Goal: Information Seeking & Learning: Learn about a topic

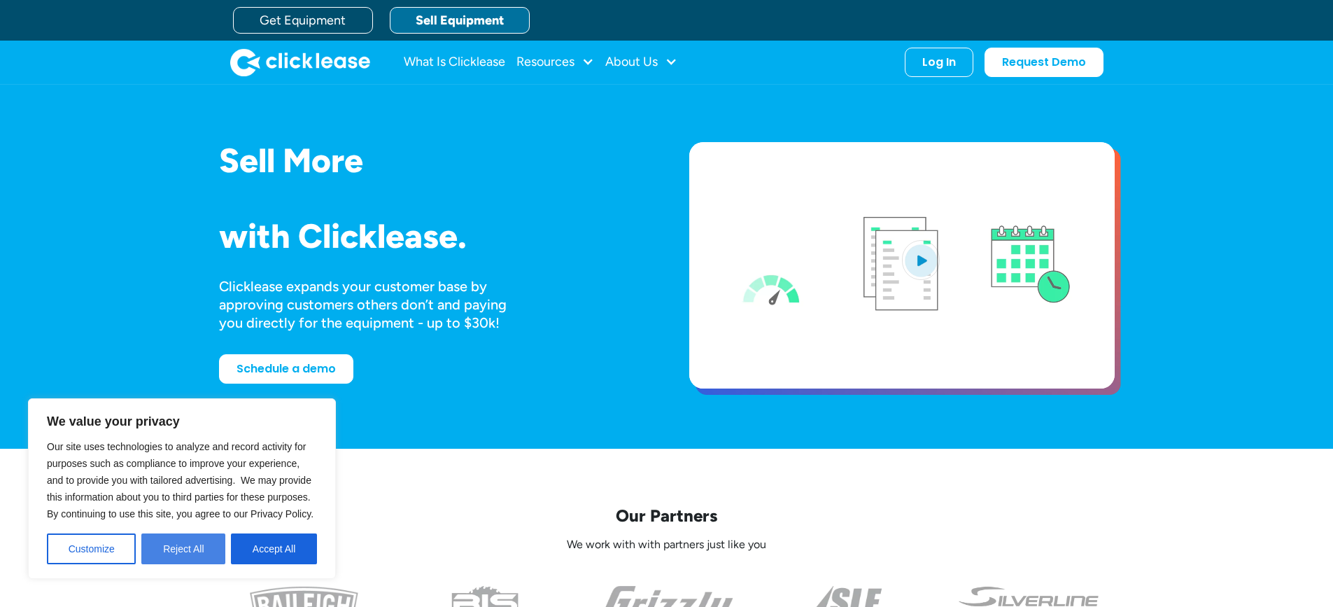
click at [181, 545] on button "Reject All" at bounding box center [183, 548] width 84 height 31
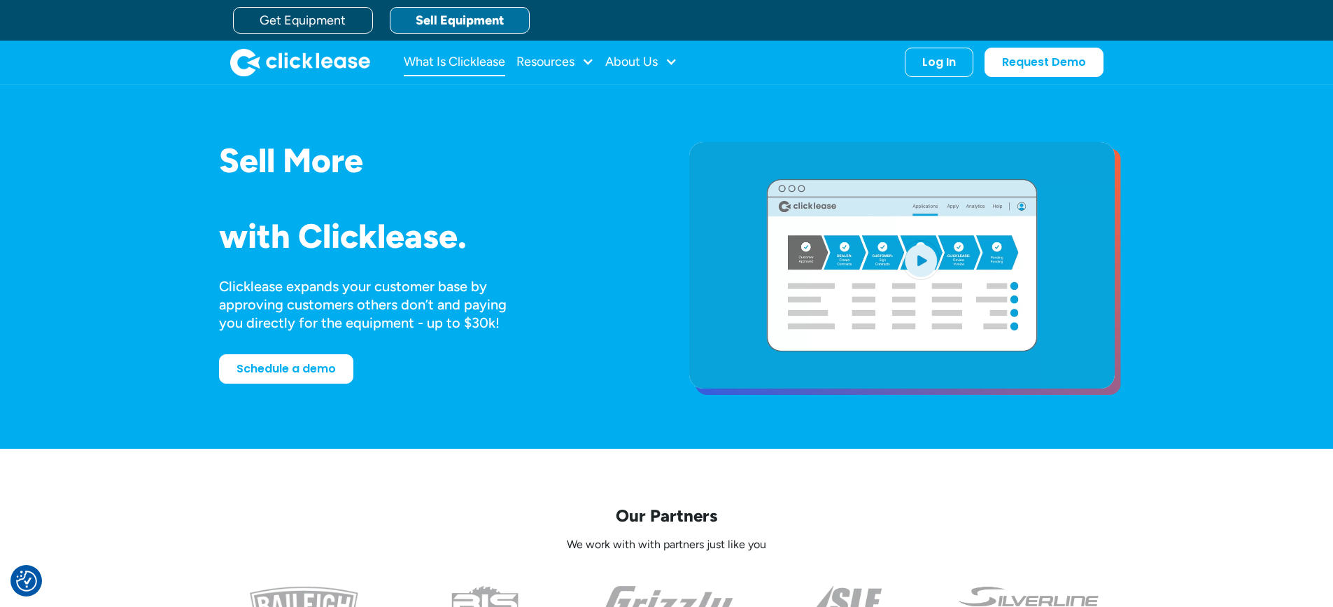
click at [465, 59] on link "What Is Clicklease" at bounding box center [454, 62] width 101 height 28
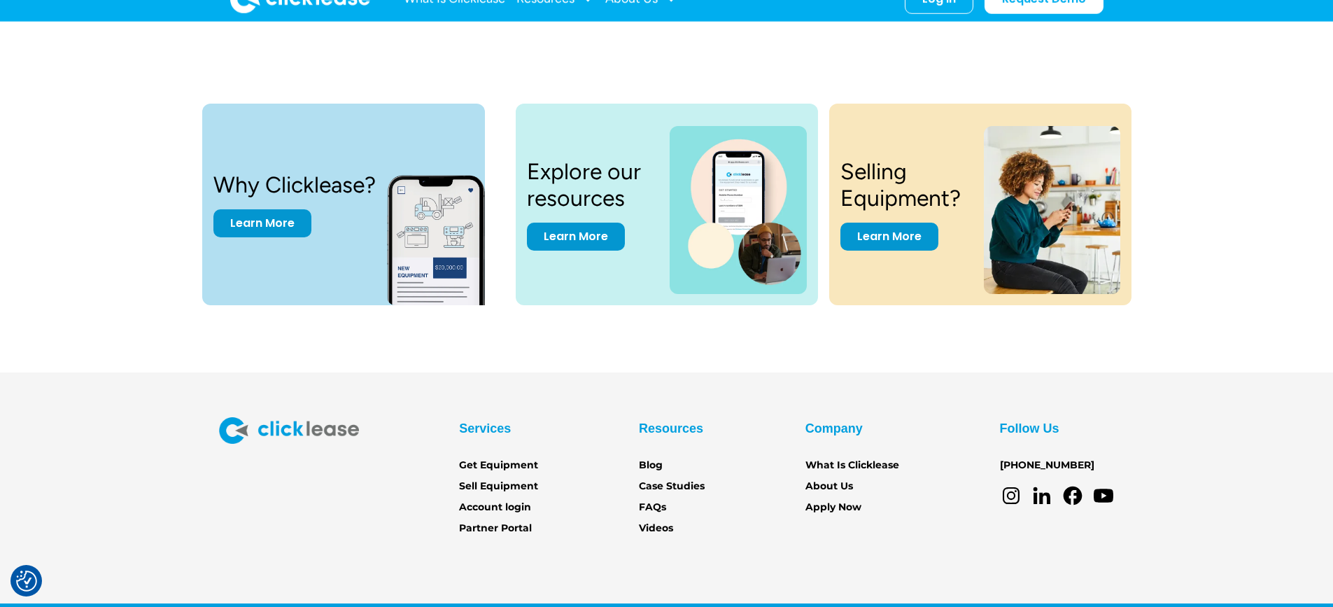
scroll to position [2944, 0]
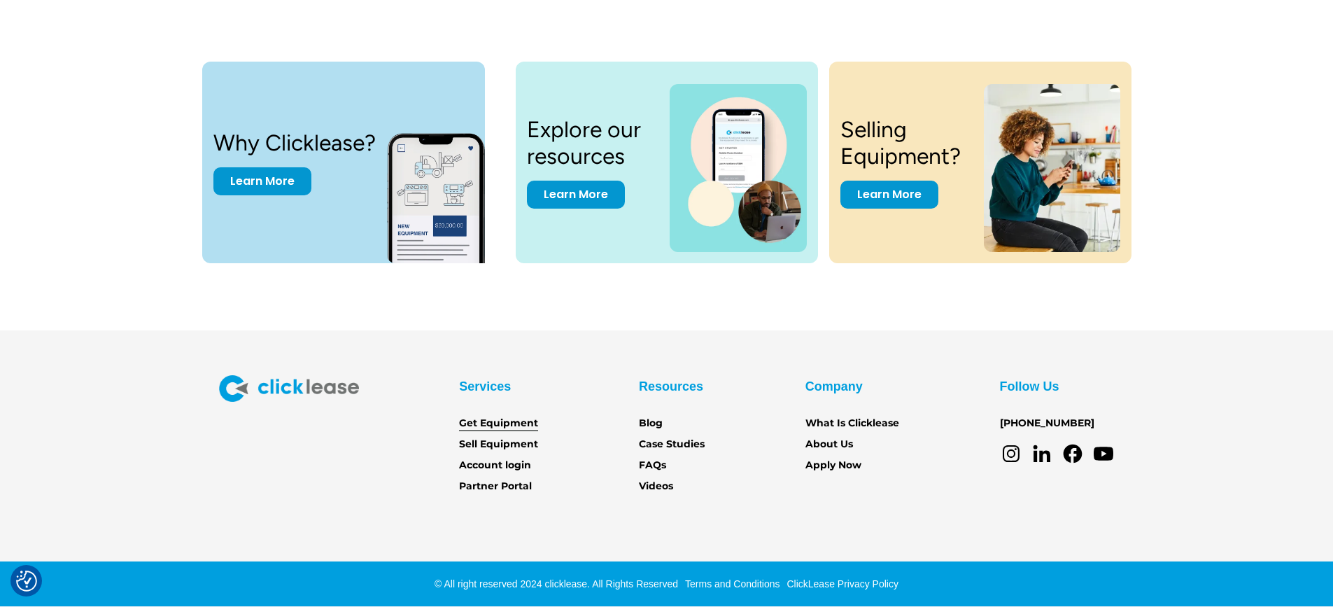
click at [518, 425] on link "Get Equipment" at bounding box center [498, 423] width 79 height 15
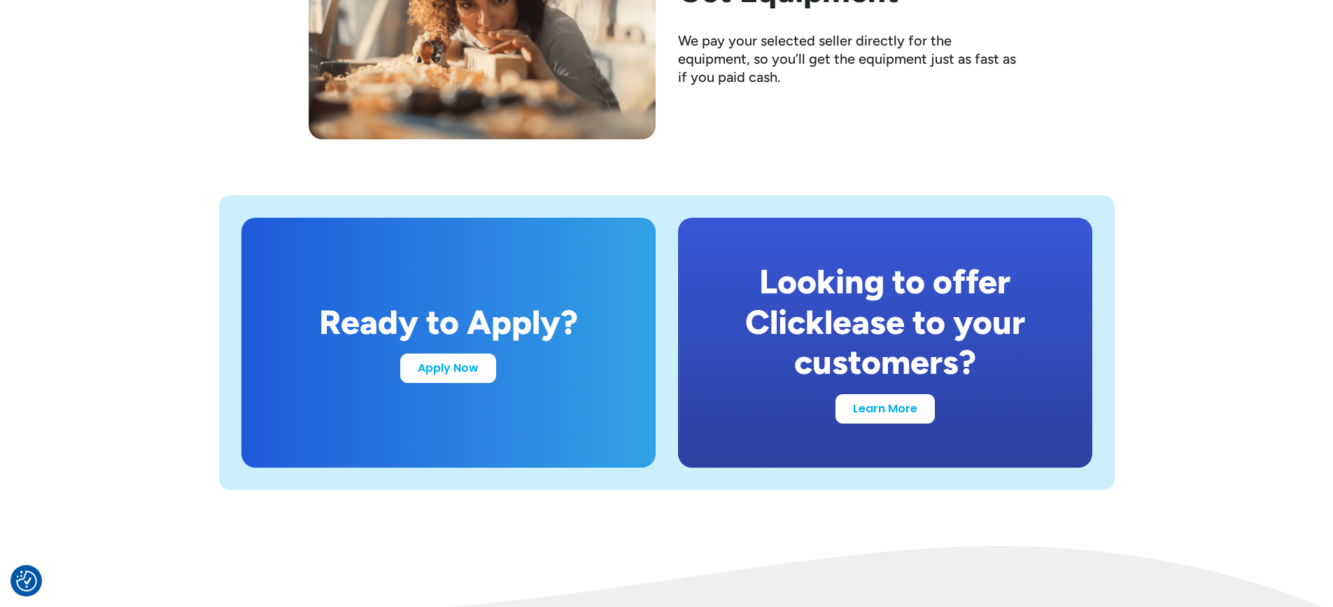
scroll to position [2659, 0]
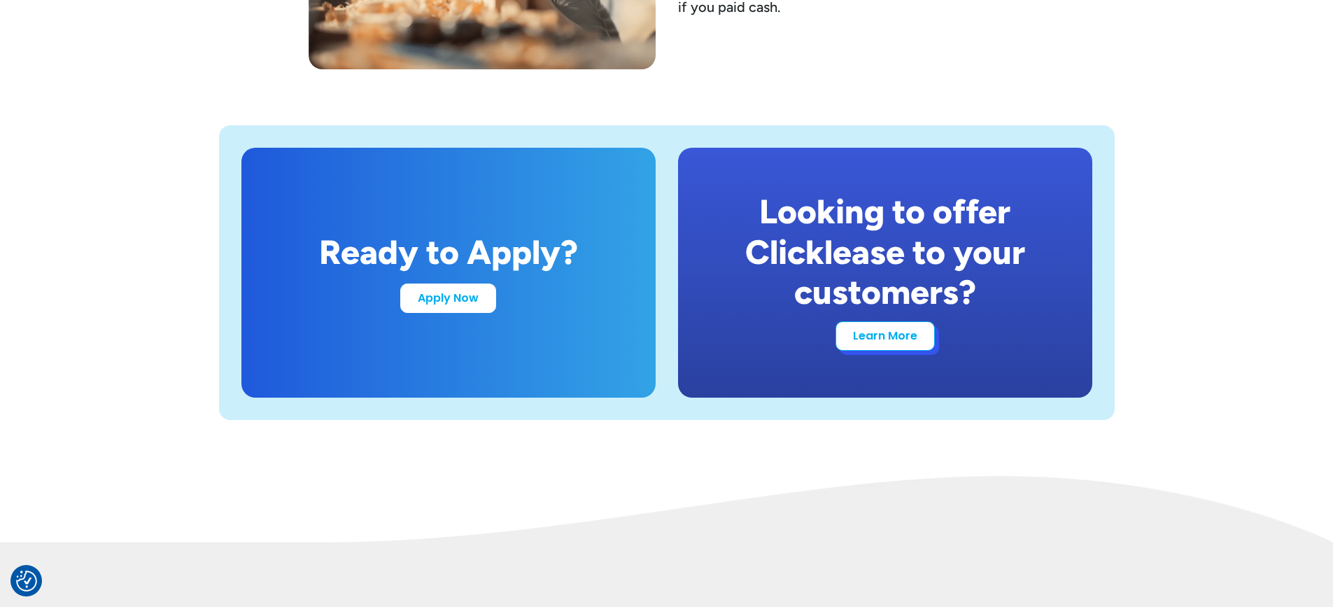
click at [899, 341] on link "Learn More" at bounding box center [884, 335] width 99 height 29
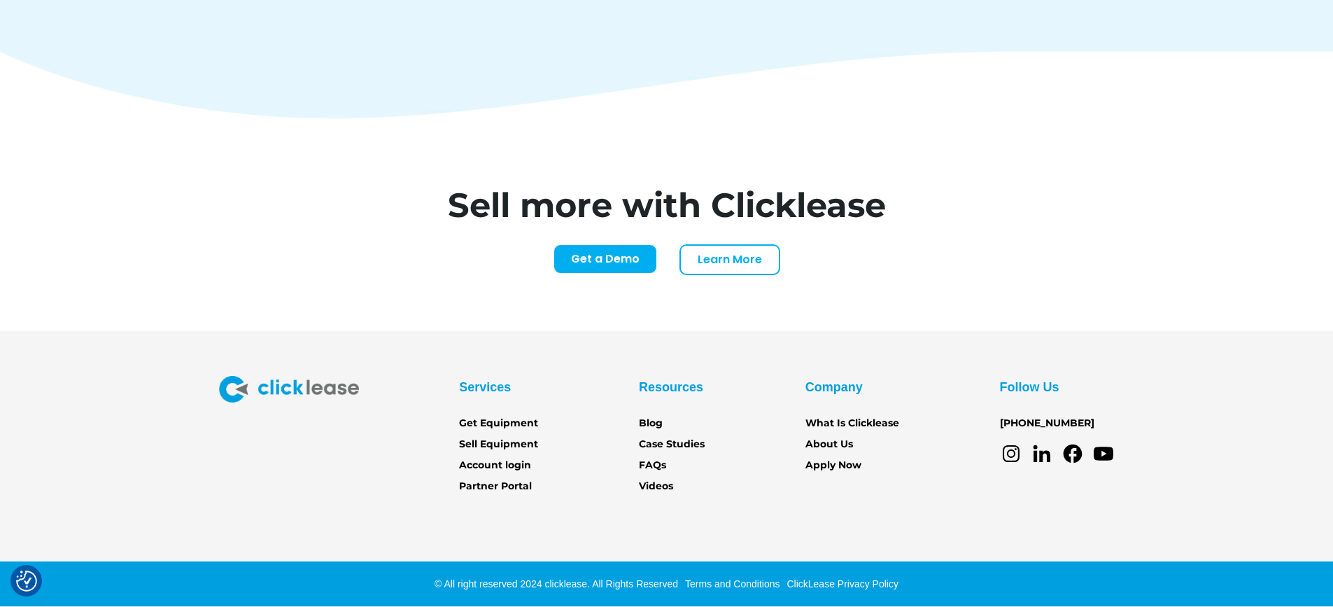
scroll to position [5830, 0]
